Goal: Learn about a topic

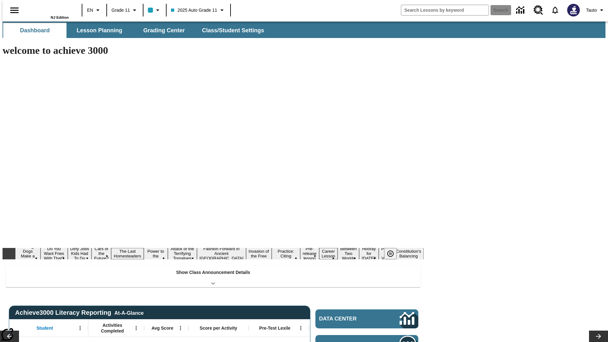
type input "-1"
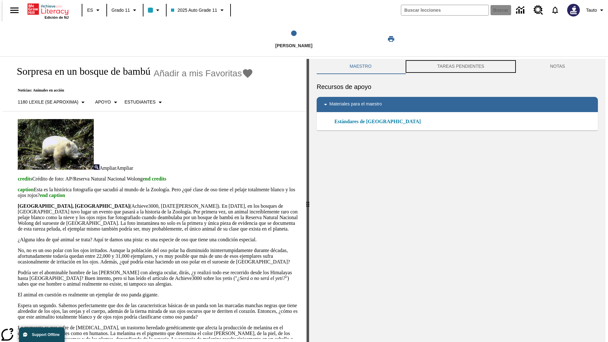
click at [461, 67] on button "TAREAS PENDIENTES" at bounding box center [461, 66] width 113 height 15
